Goal: Check status: Check status

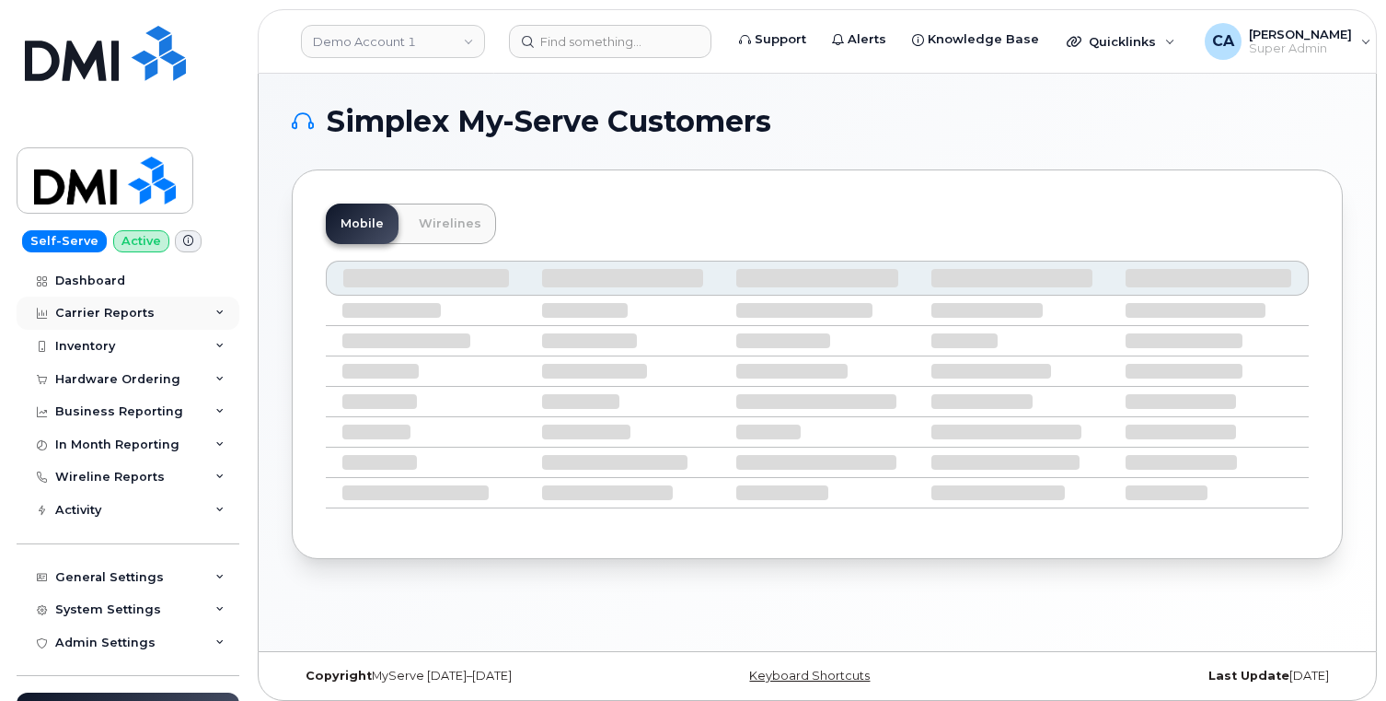
click at [100, 311] on div "Carrier Reports" at bounding box center [104, 313] width 99 height 15
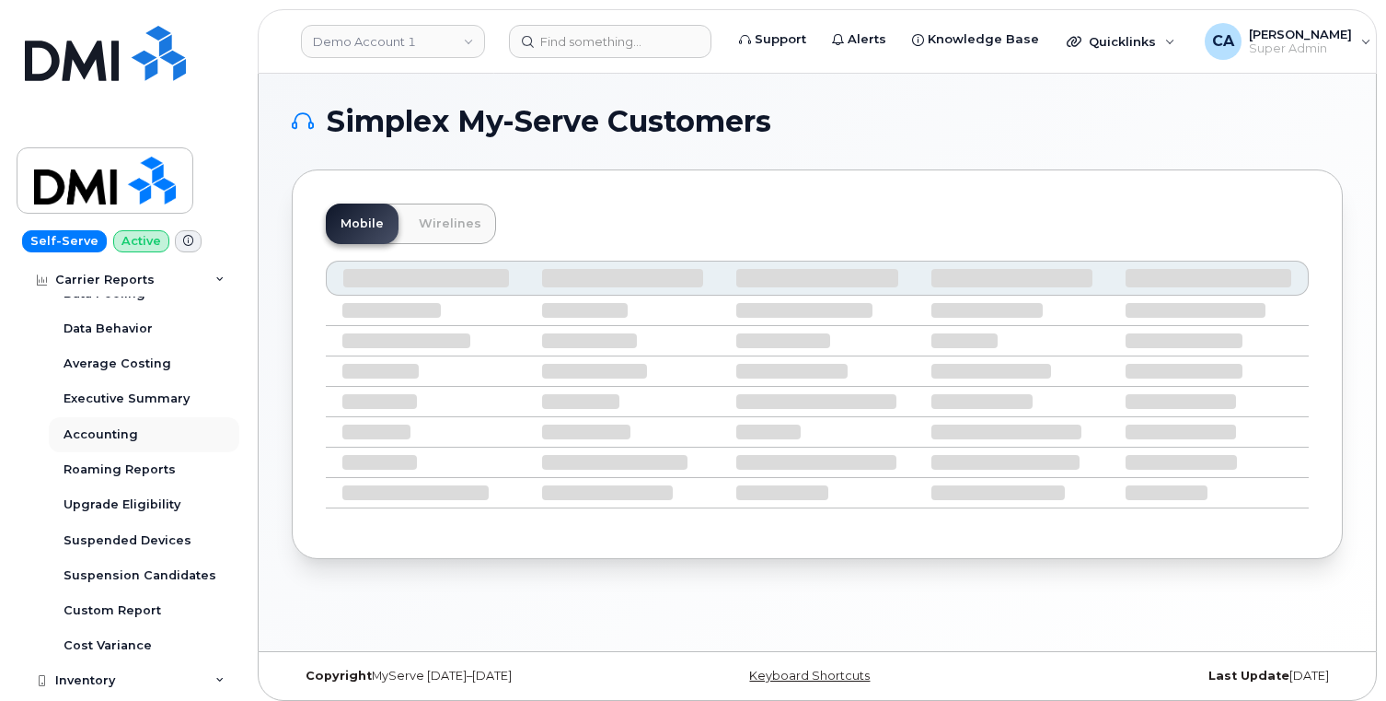
scroll to position [132, 0]
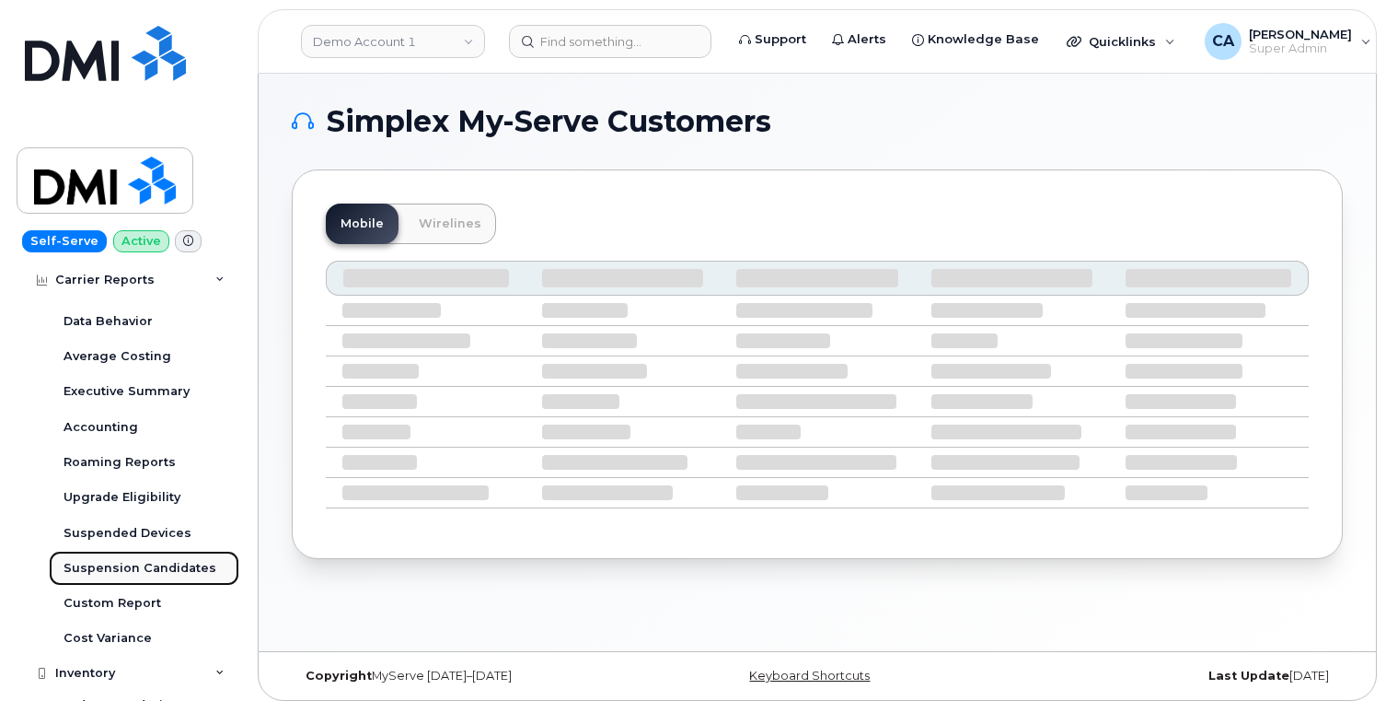
click at [116, 566] on div "Suspension Candidates" at bounding box center [140, 568] width 153 height 17
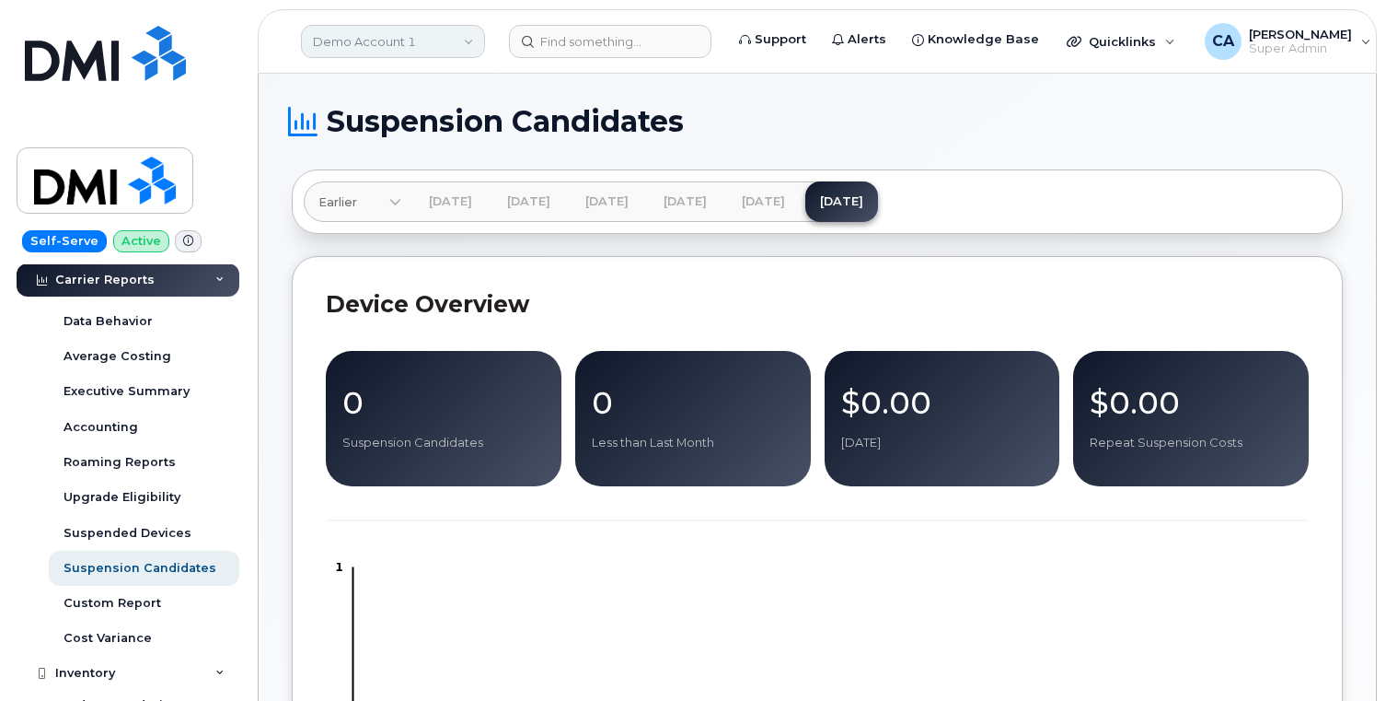
click at [424, 53] on link "Demo Account 1" at bounding box center [393, 41] width 184 height 33
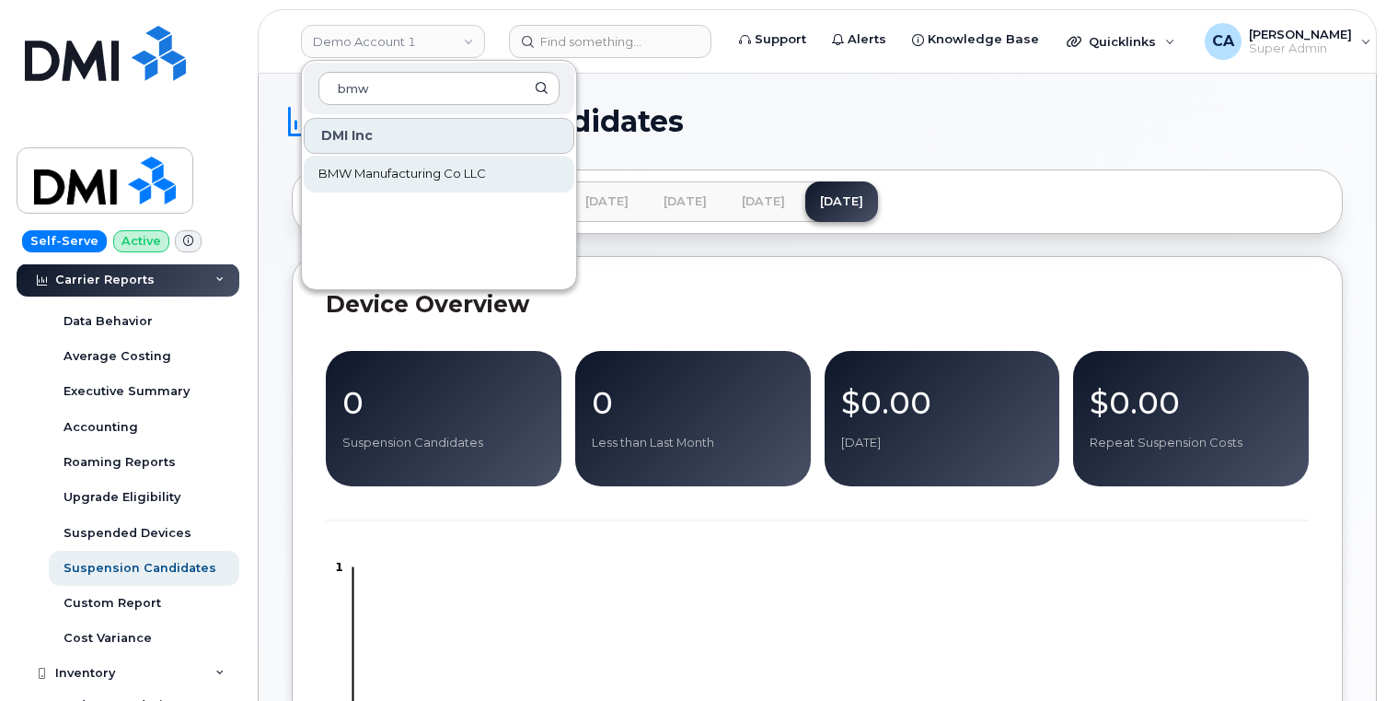
type input "bmw"
click at [398, 180] on span "BMW Manufacturing Co LLC" at bounding box center [403, 174] width 168 height 18
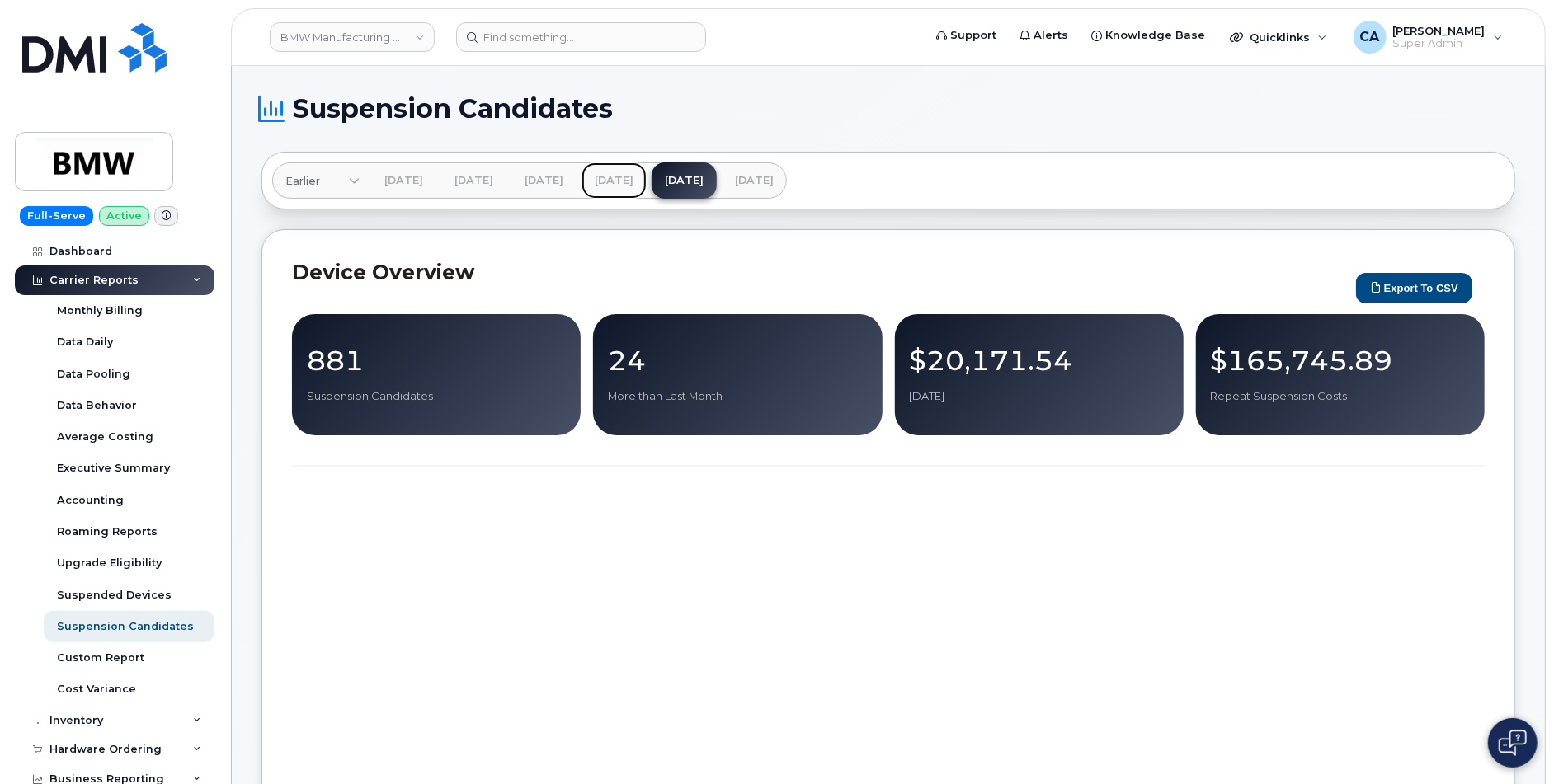
click at [647, 185] on link "[DATE]" at bounding box center [614, 180] width 65 height 37
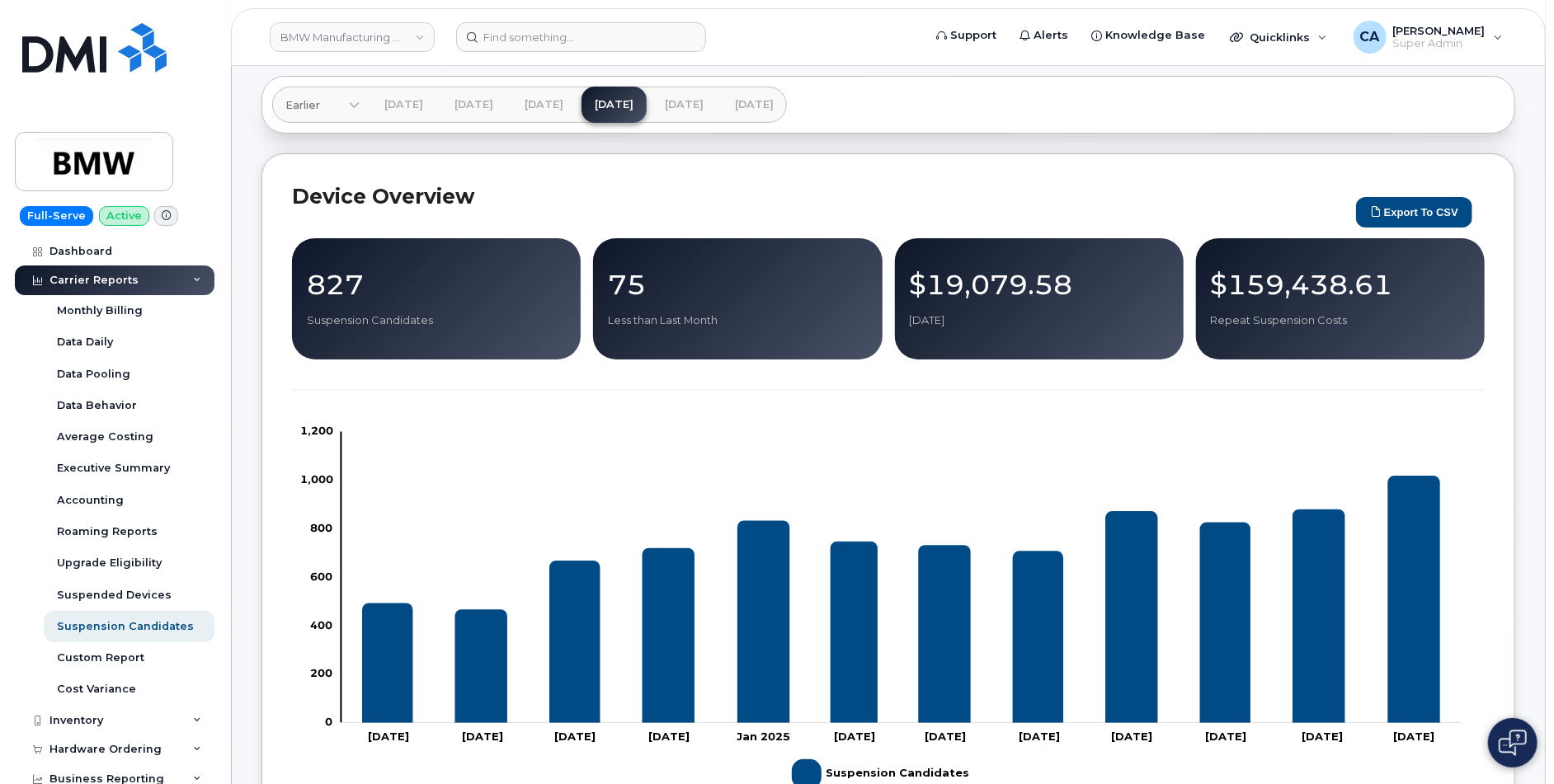
scroll to position [85, 0]
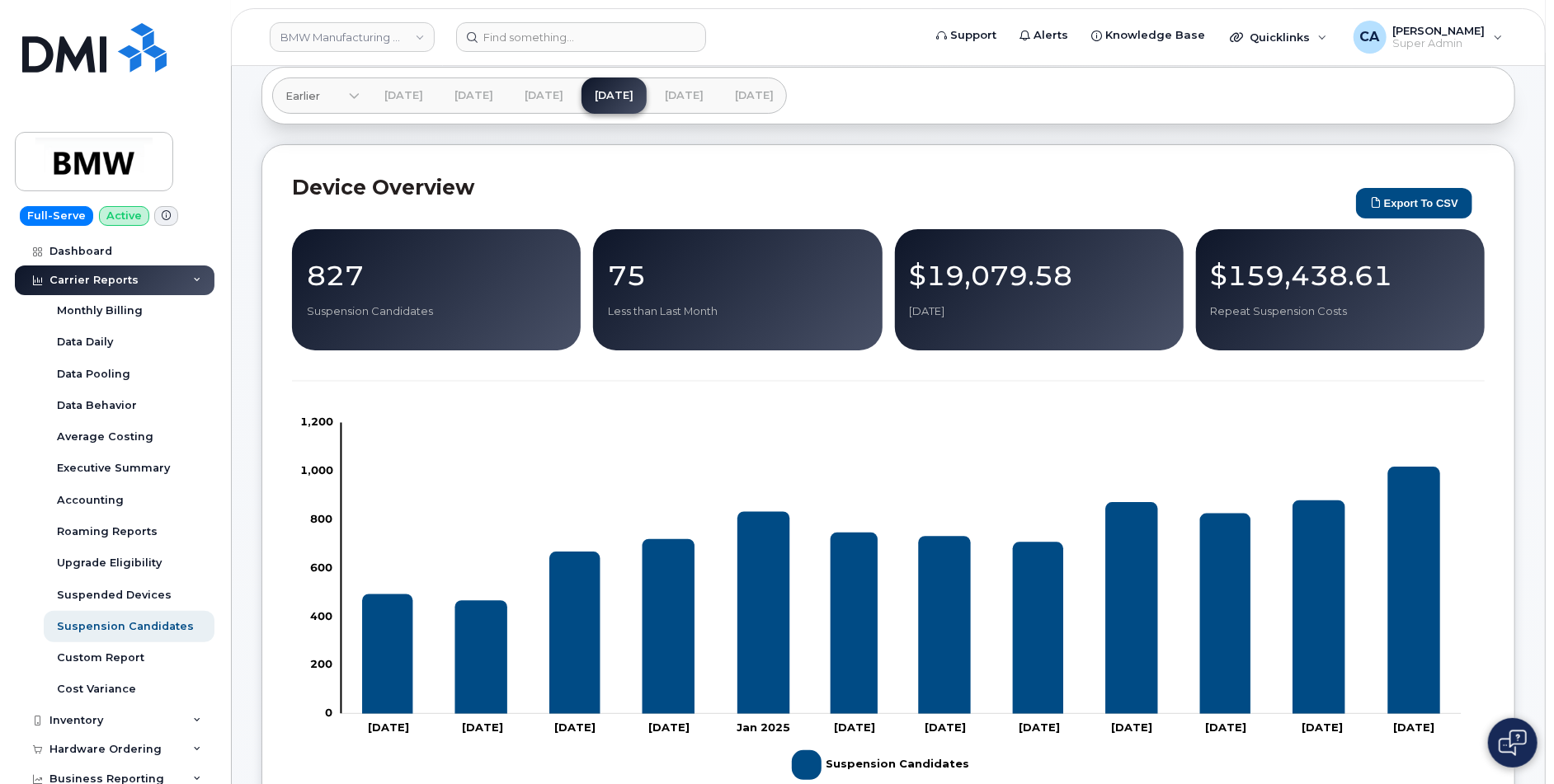
click at [1272, 442] on rect "Chart" at bounding box center [902, 568] width 1120 height 291
click at [1226, 639] on icon "Suspension Candidates" at bounding box center [1225, 615] width 50 height 201
click at [1126, 555] on icon "Suspension Candidates" at bounding box center [1133, 608] width 52 height 212
click at [1451, 516] on rect "Chart" at bounding box center [902, 568] width 1120 height 291
click at [1421, 529] on icon "Suspension Candidates" at bounding box center [1414, 590] width 52 height 247
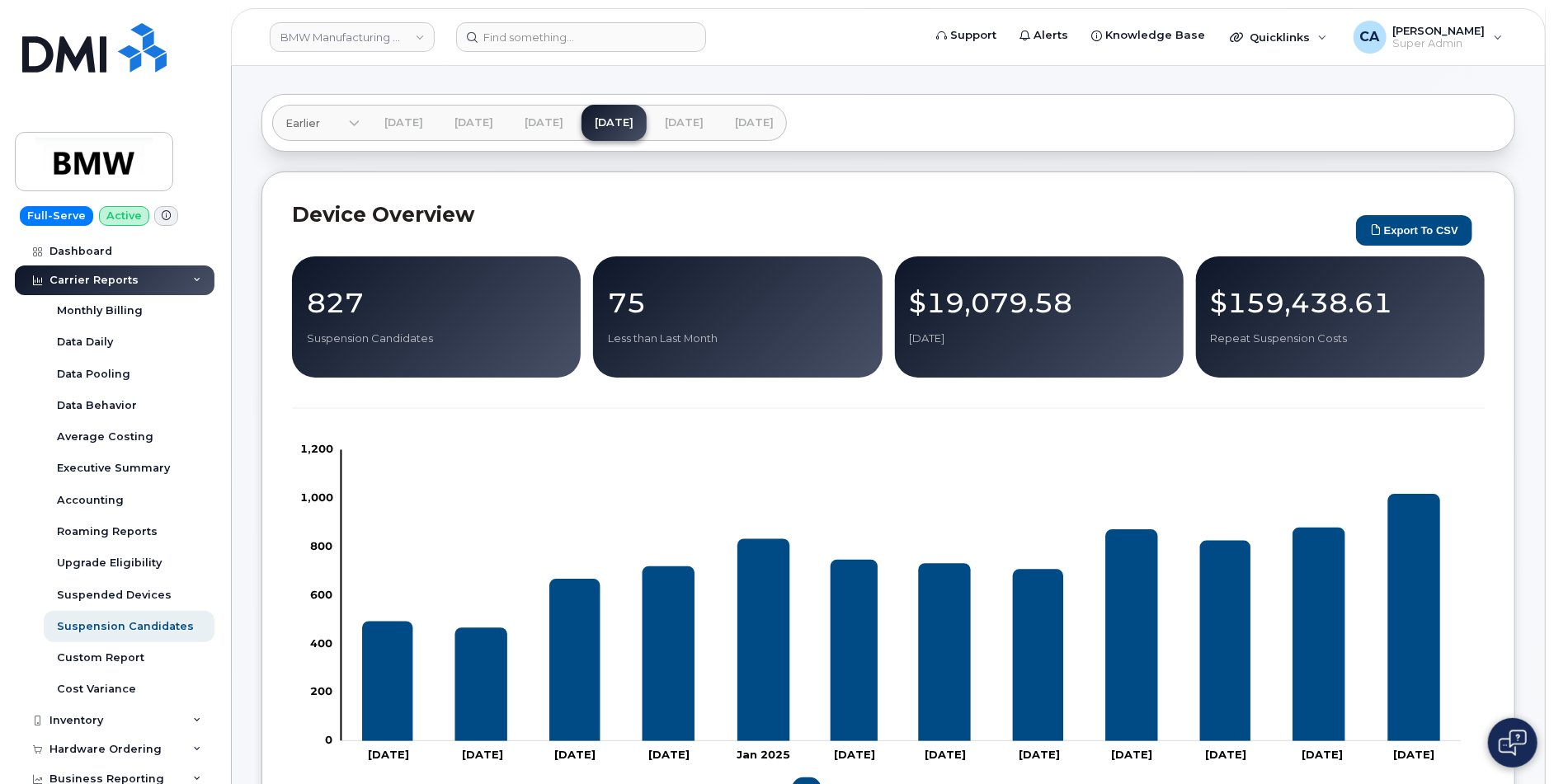
scroll to position [54, 0]
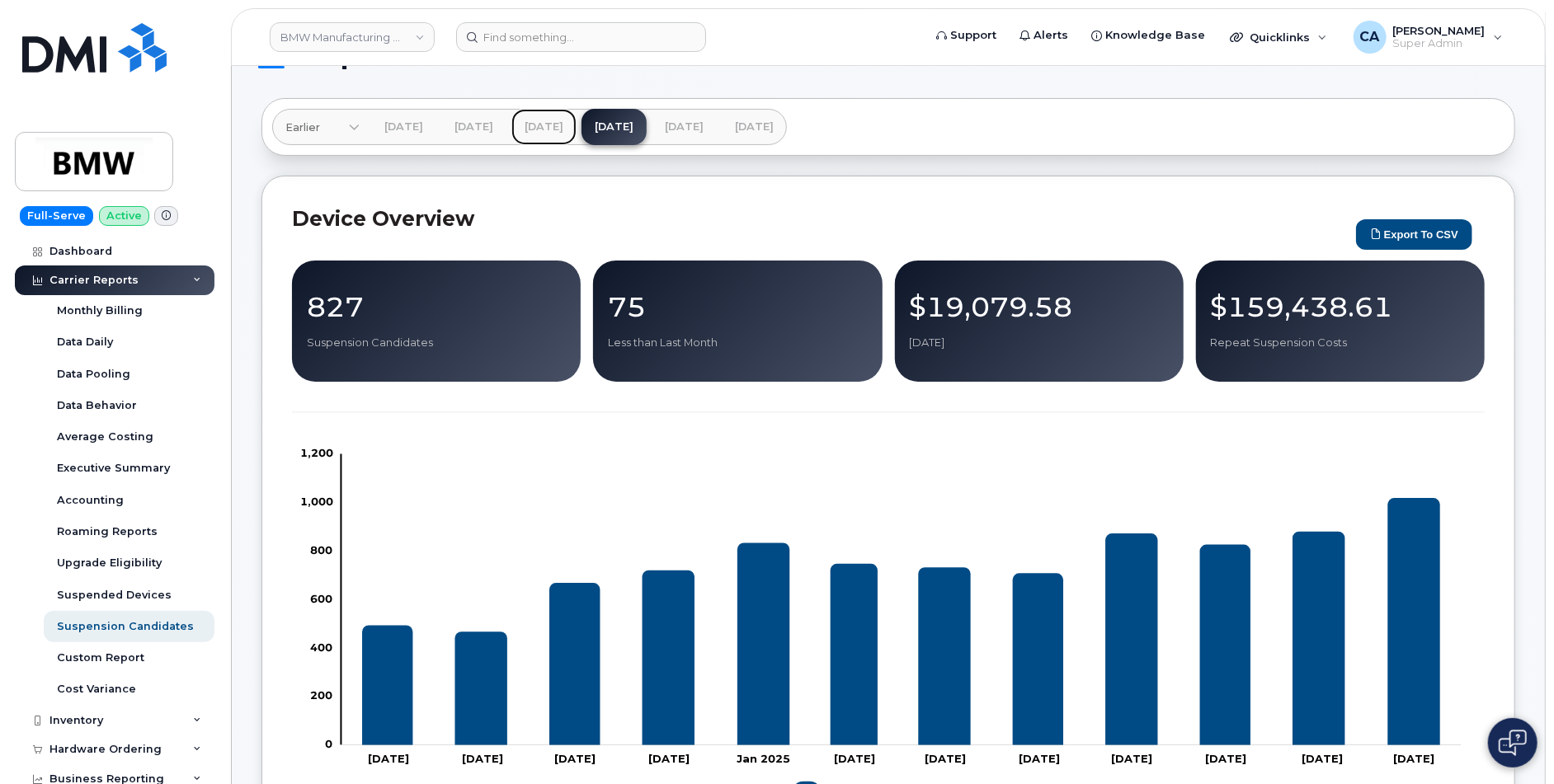
click at [577, 131] on link "[DATE]" at bounding box center [544, 127] width 65 height 37
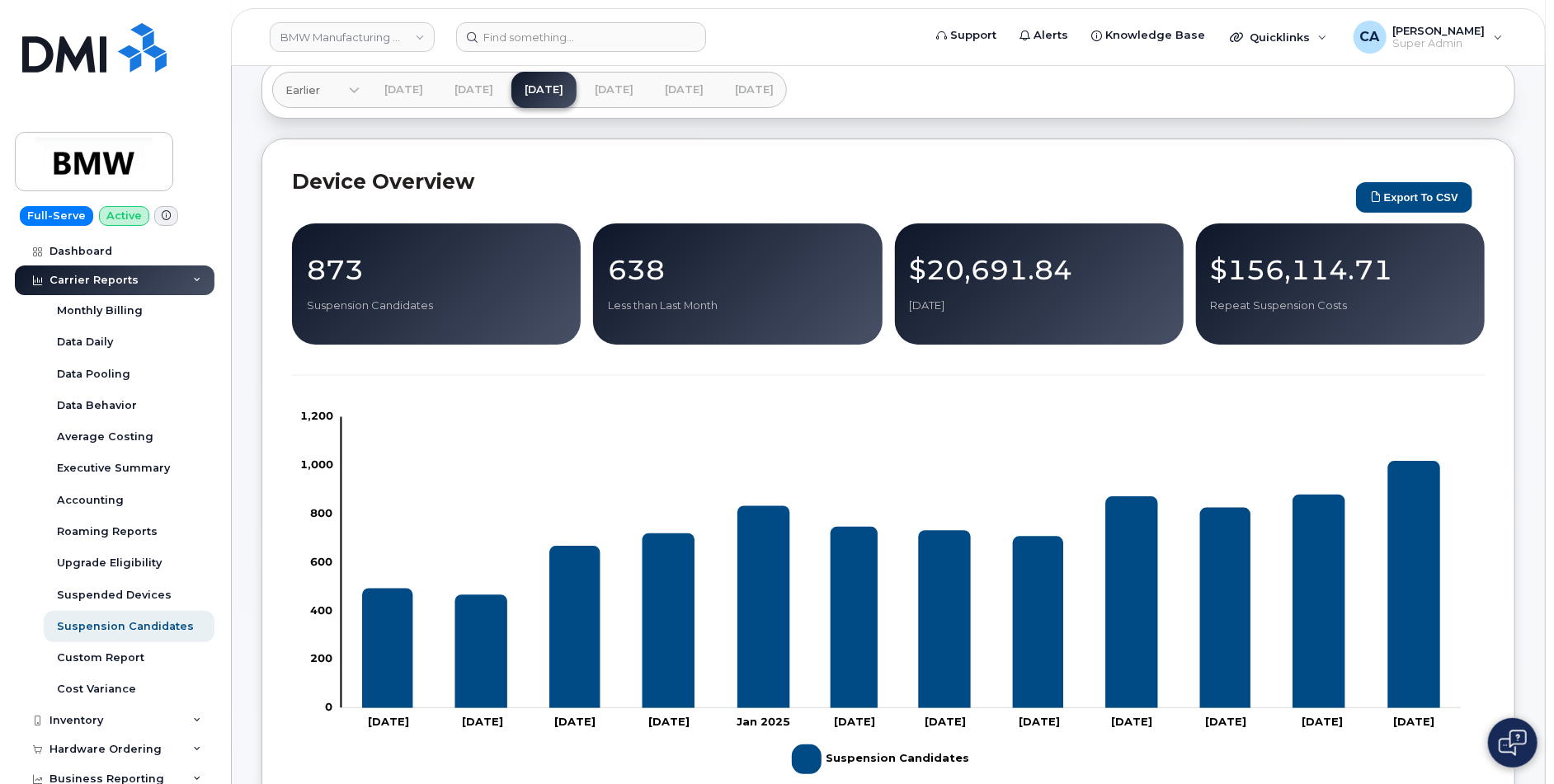
scroll to position [96, 0]
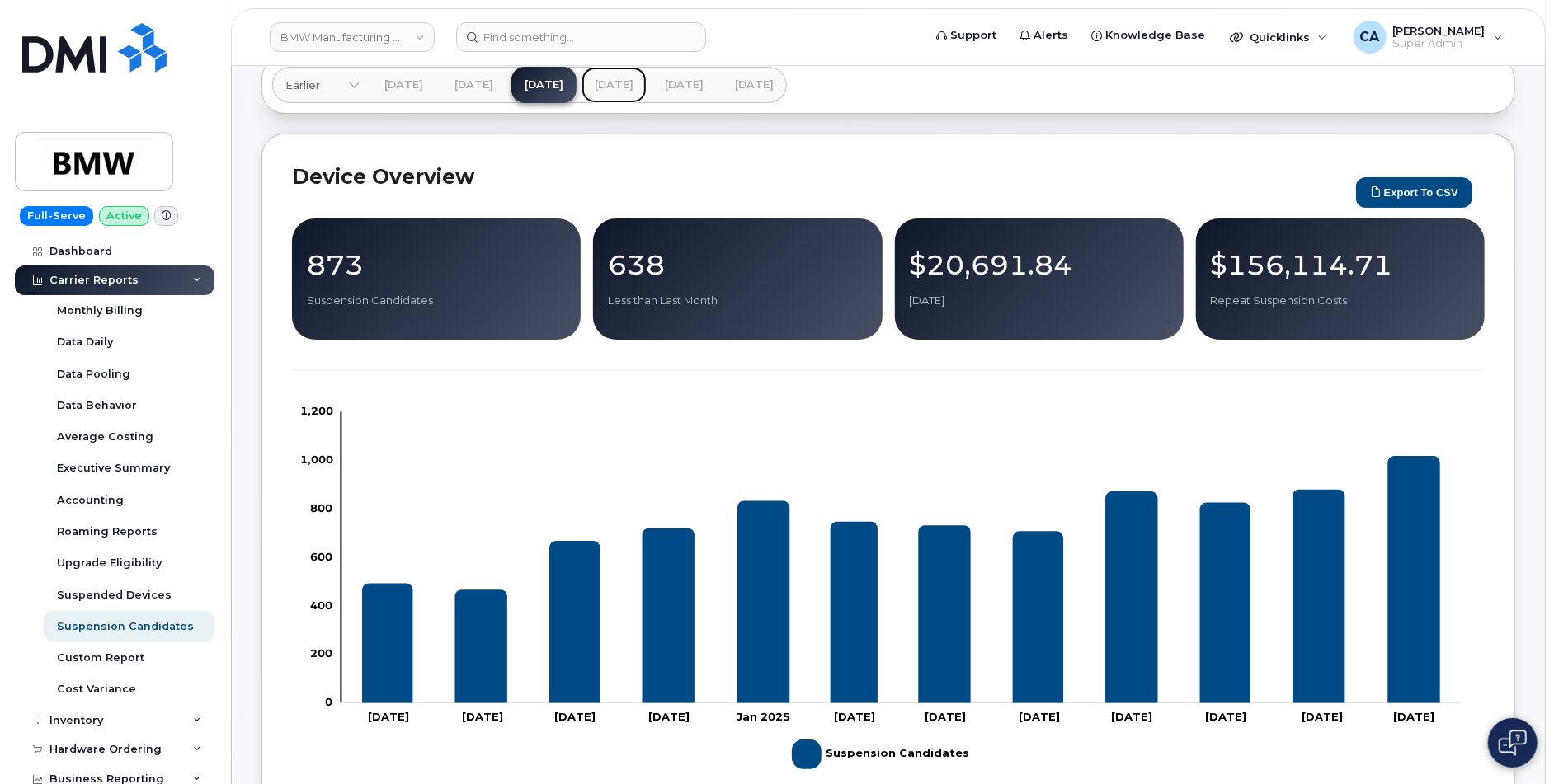
click at [644, 81] on link "[DATE]" at bounding box center [614, 85] width 65 height 37
